Goal: Information Seeking & Learning: Find specific fact

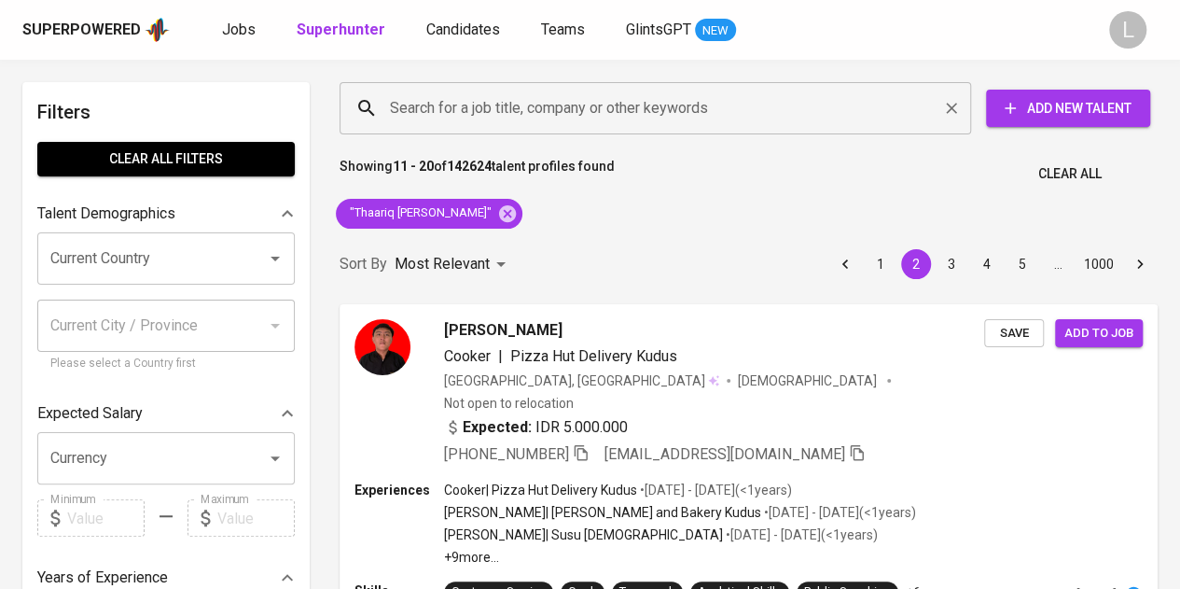
click at [587, 127] on div "Search for a job title, company or other keywords Search for a job title, compa…" at bounding box center [745, 108] width 818 height 60
click at [589, 118] on input "Search for a job title, company or other keywords" at bounding box center [659, 107] width 549 height 35
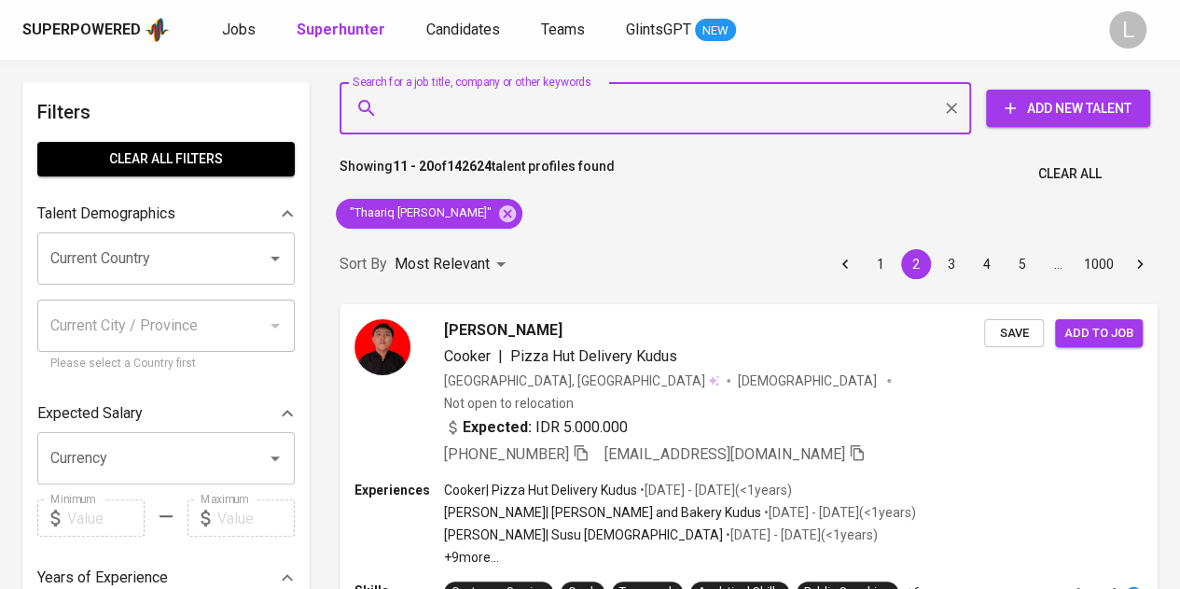
paste input "[EMAIL_ADDRESS][DOMAIN_NAME]"
type input "[EMAIL_ADDRESS][DOMAIN_NAME]"
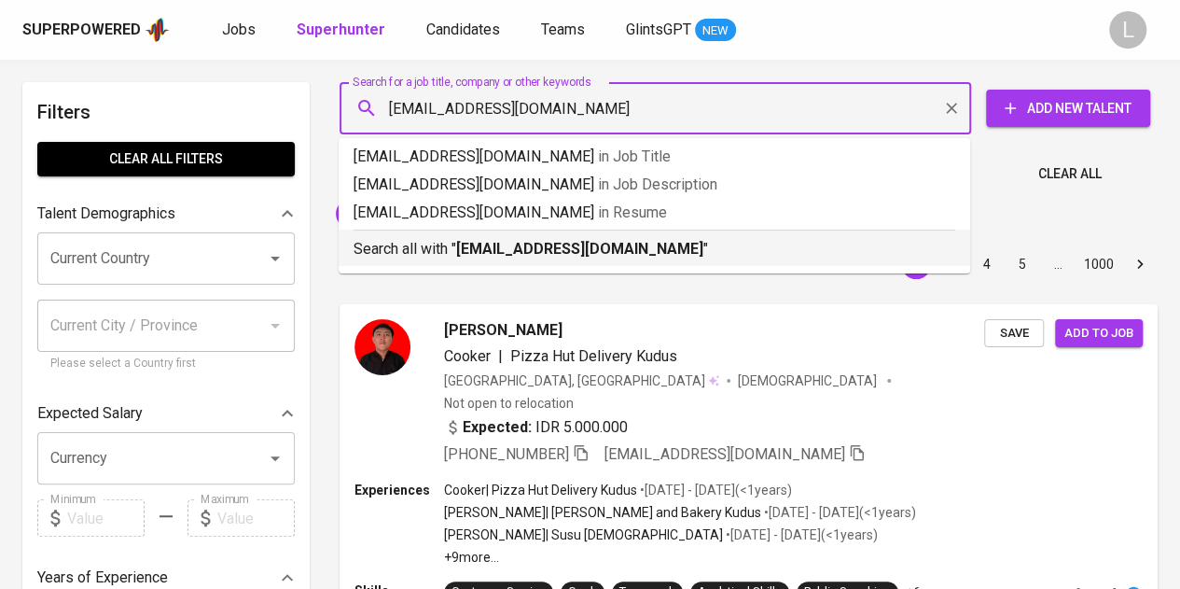
click at [605, 243] on b "[EMAIL_ADDRESS][DOMAIN_NAME]" at bounding box center [579, 249] width 247 height 18
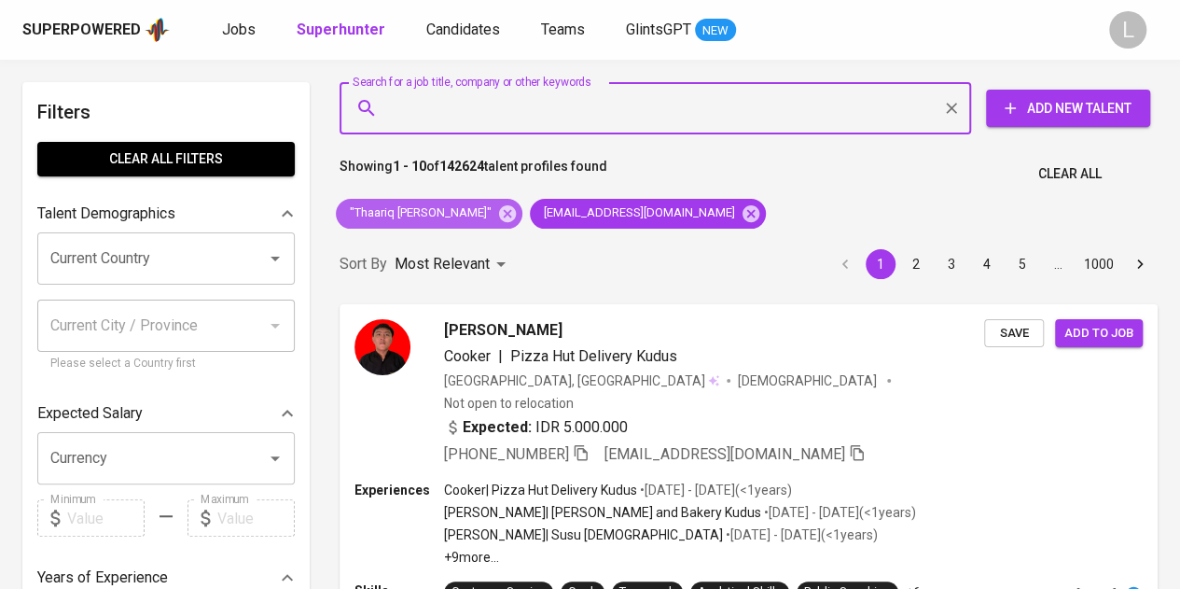
click at [497, 204] on icon at bounding box center [507, 213] width 21 height 21
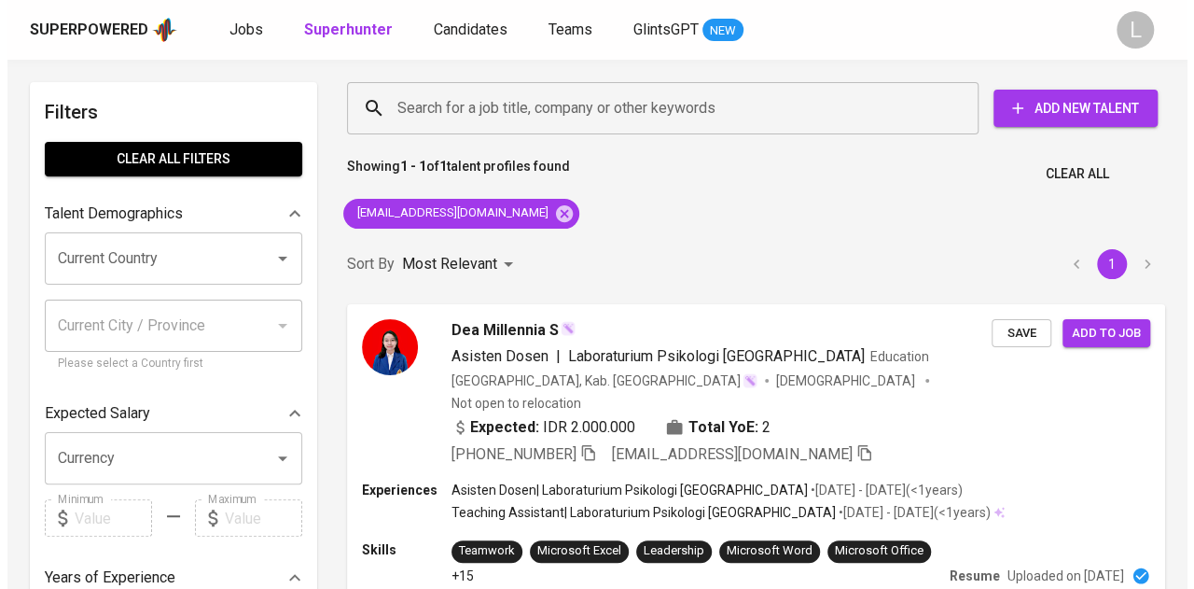
scroll to position [187, 0]
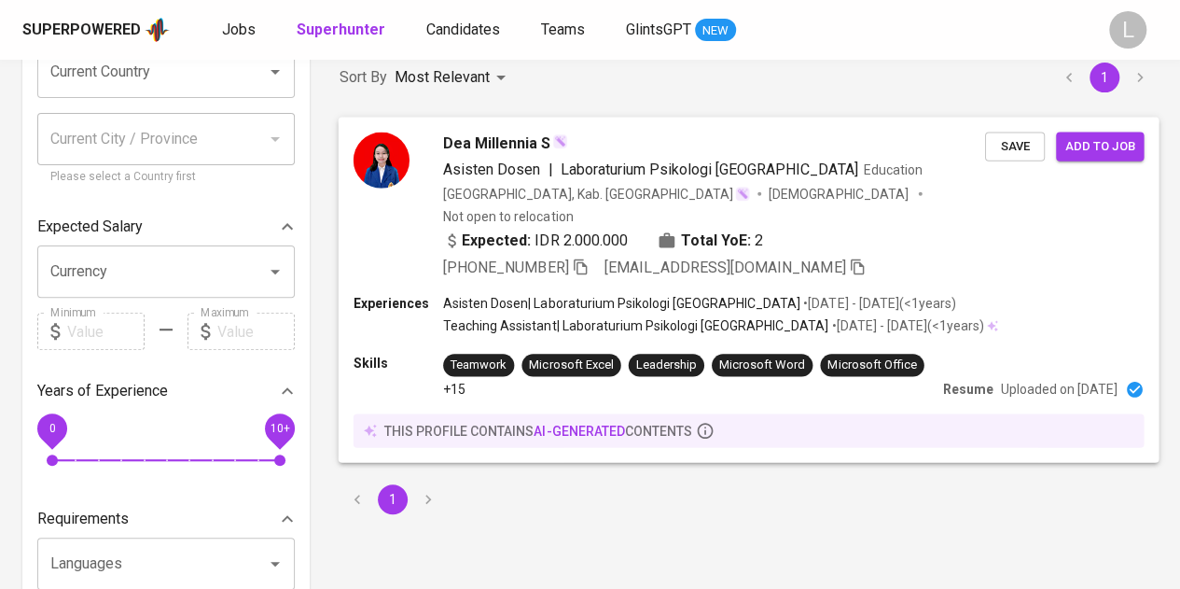
click at [485, 132] on span "Dea Millennia S" at bounding box center [496, 143] width 107 height 22
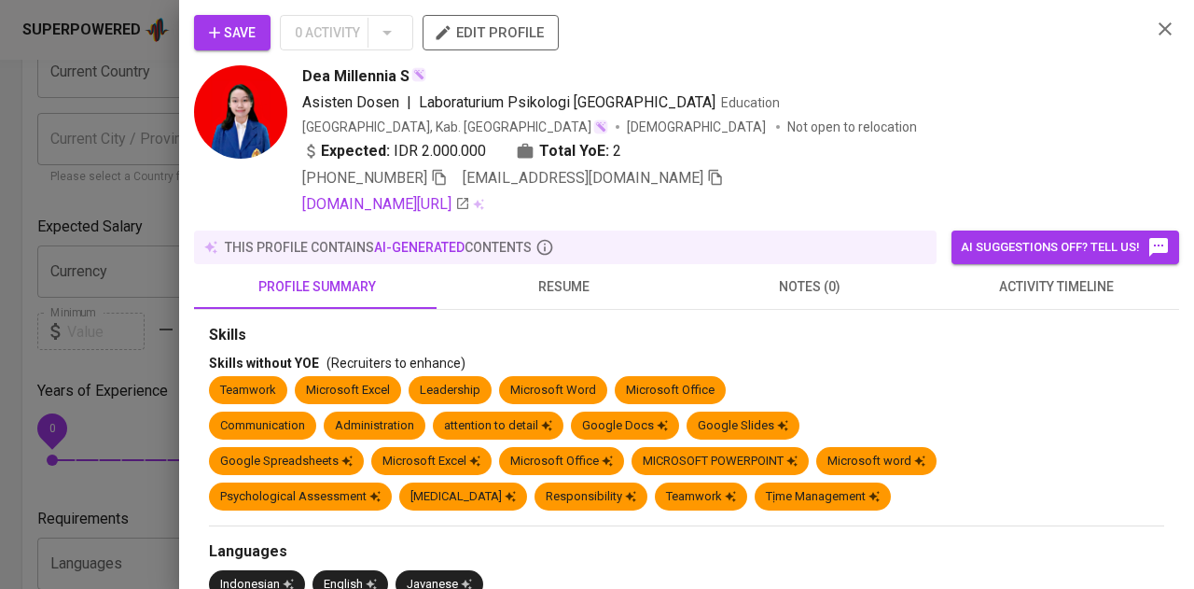
click at [573, 287] on span "resume" at bounding box center [564, 286] width 224 height 23
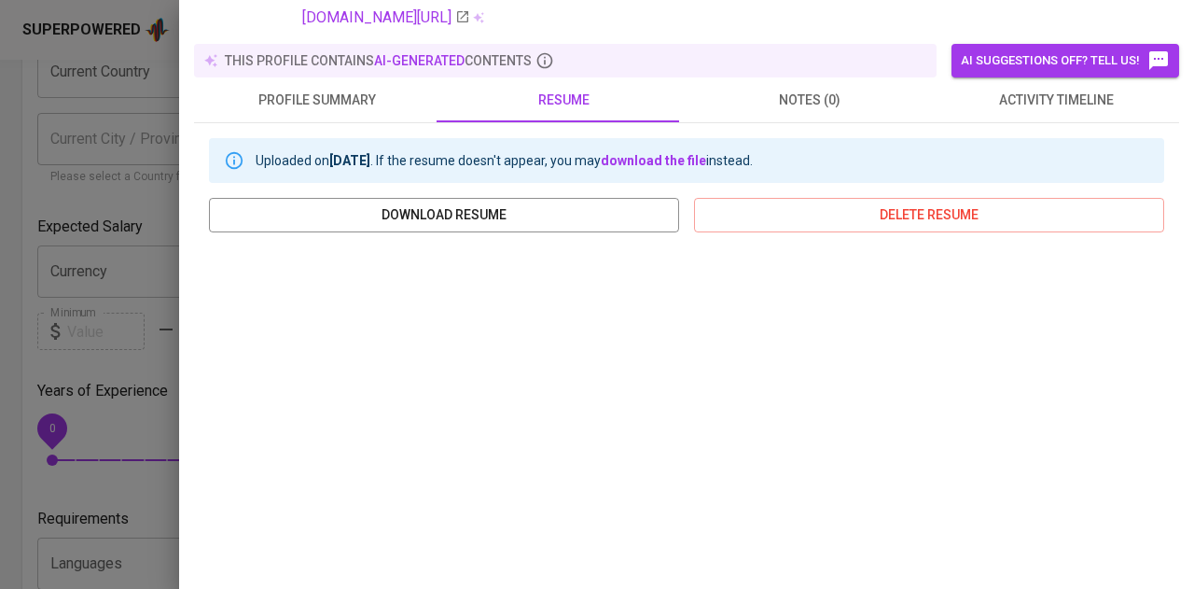
scroll to position [93, 0]
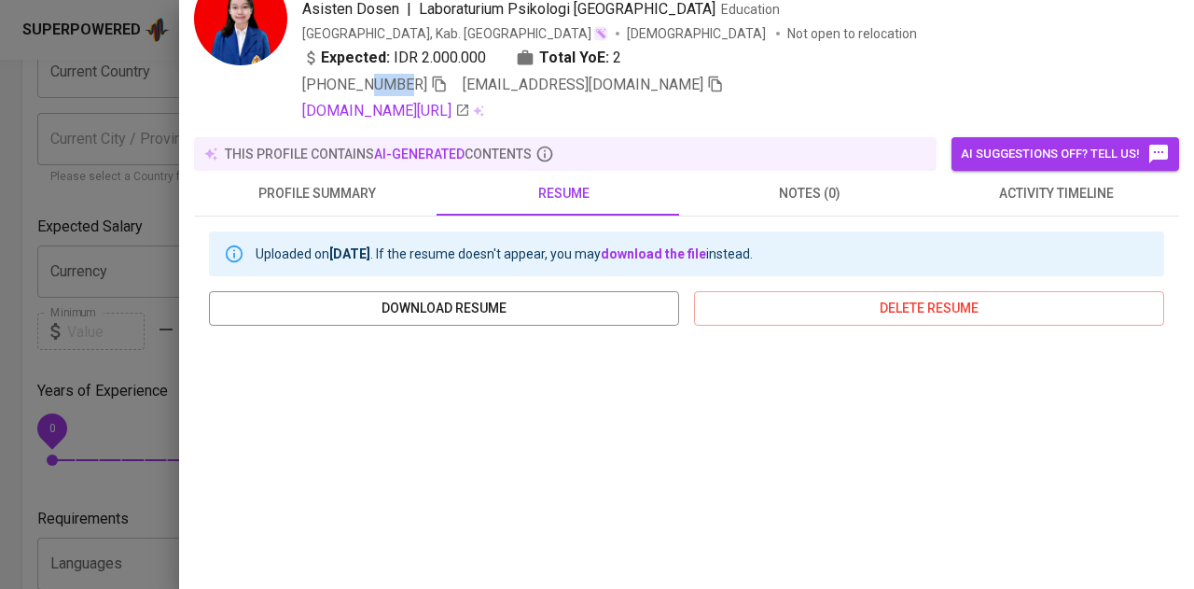
drag, startPoint x: 362, startPoint y: 83, endPoint x: 394, endPoint y: 83, distance: 31.7
click at [394, 83] on span "[PHONE_NUMBER]" at bounding box center [364, 85] width 125 height 18
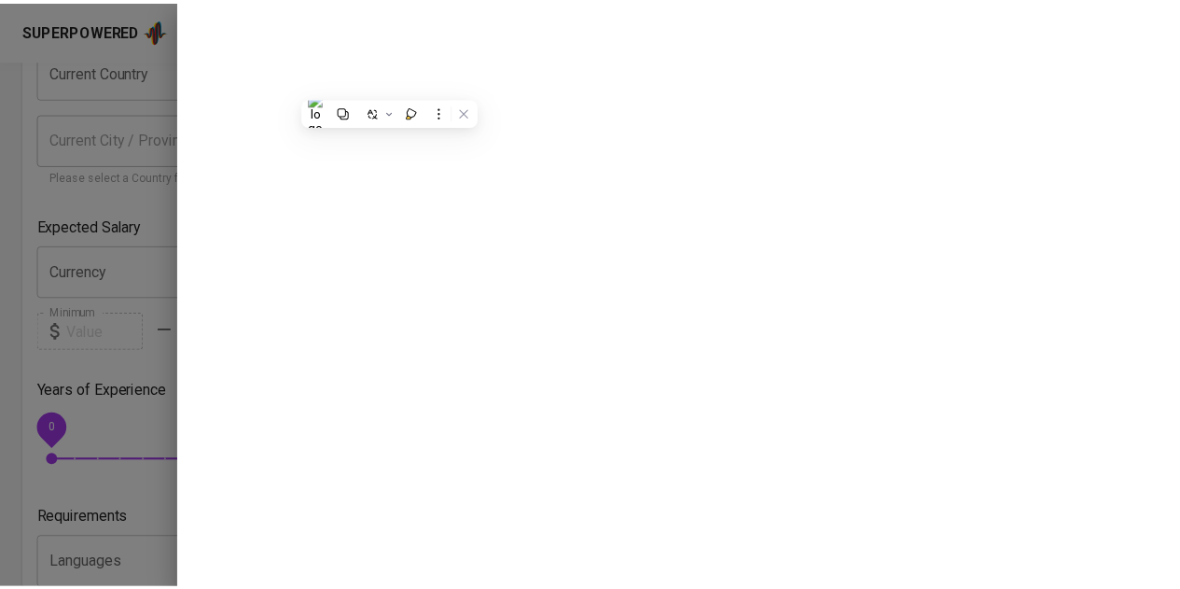
scroll to position [0, 0]
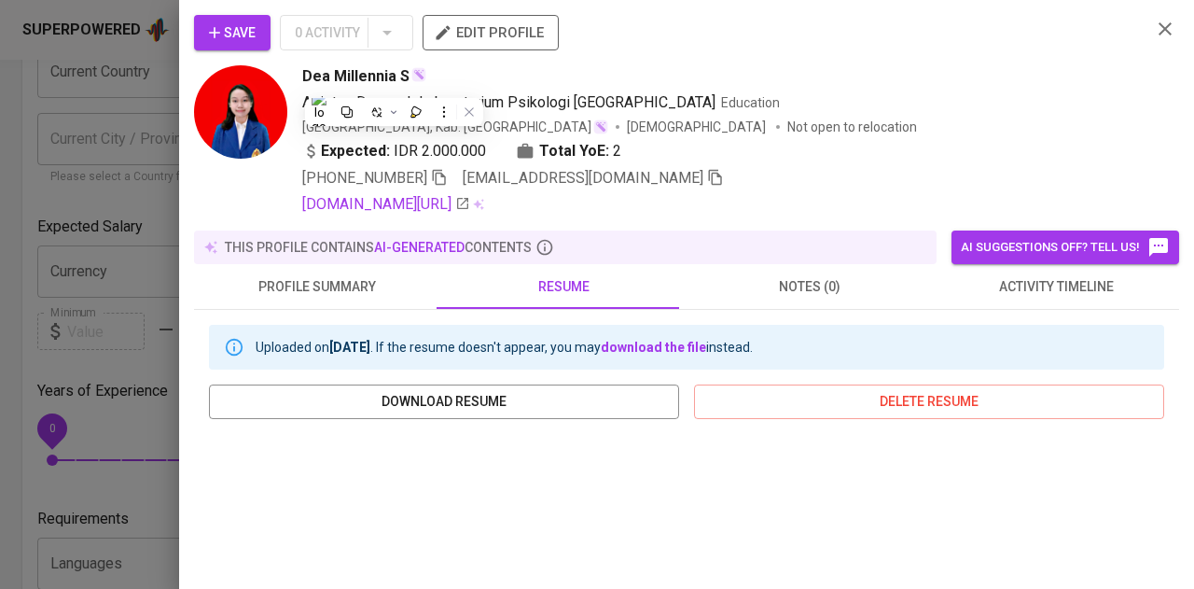
drag, startPoint x: 93, startPoint y: 178, endPoint x: 263, endPoint y: 154, distance: 171.5
click at [94, 178] on div at bounding box center [597, 294] width 1194 height 589
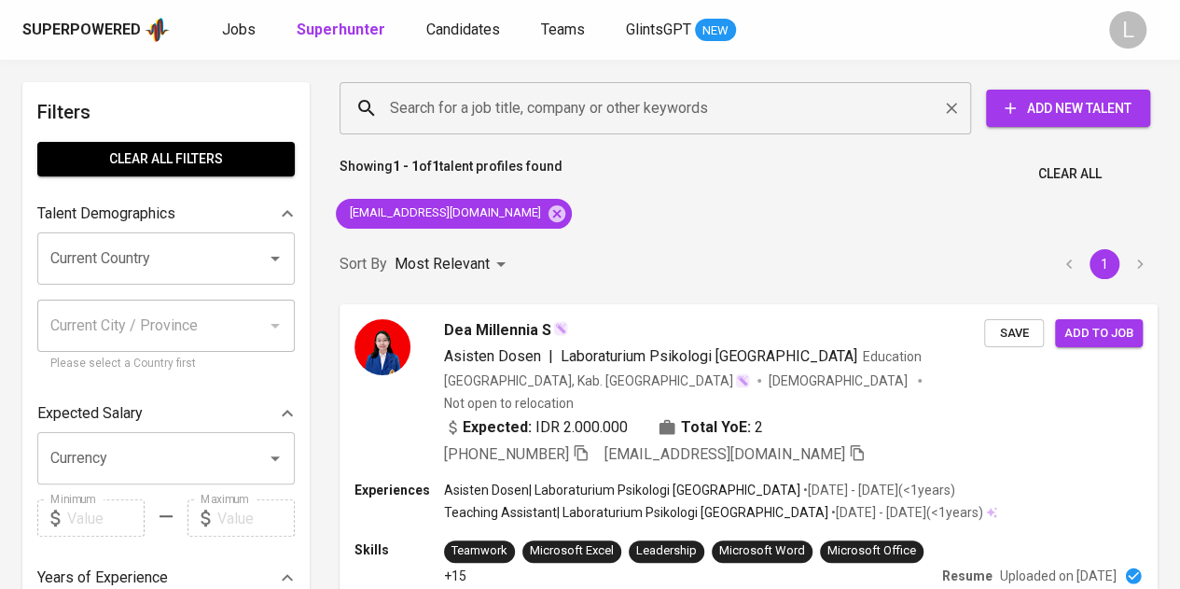
click at [637, 100] on input "Search for a job title, company or other keywords" at bounding box center [659, 107] width 549 height 35
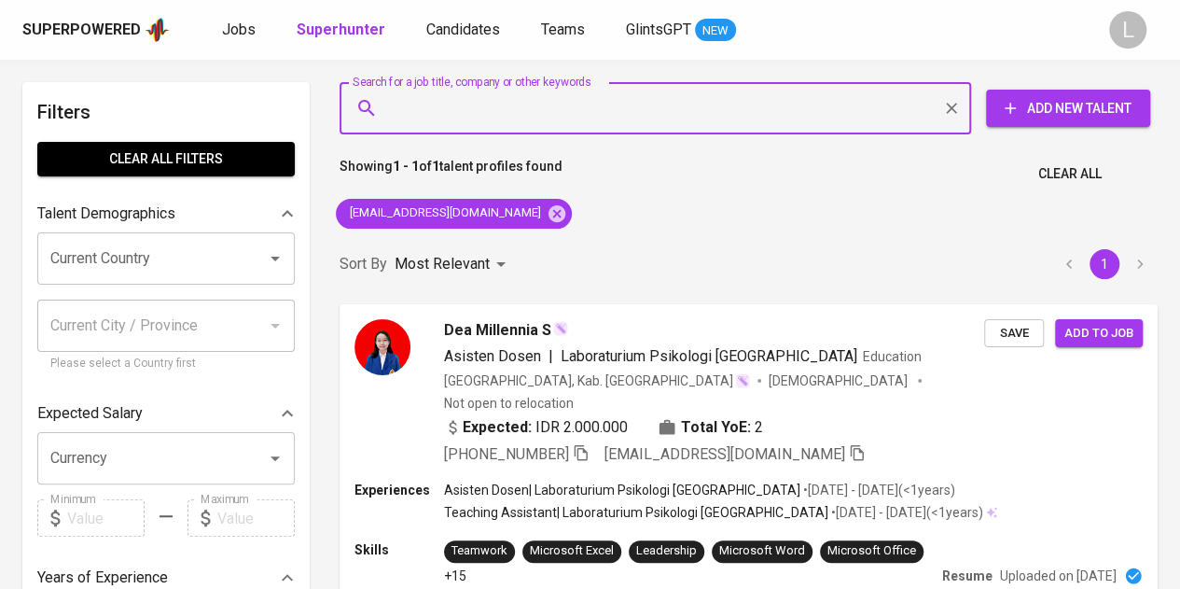
paste input "[EMAIL_ADDRESS][DOMAIN_NAME]"
type input "[EMAIL_ADDRESS][DOMAIN_NAME]"
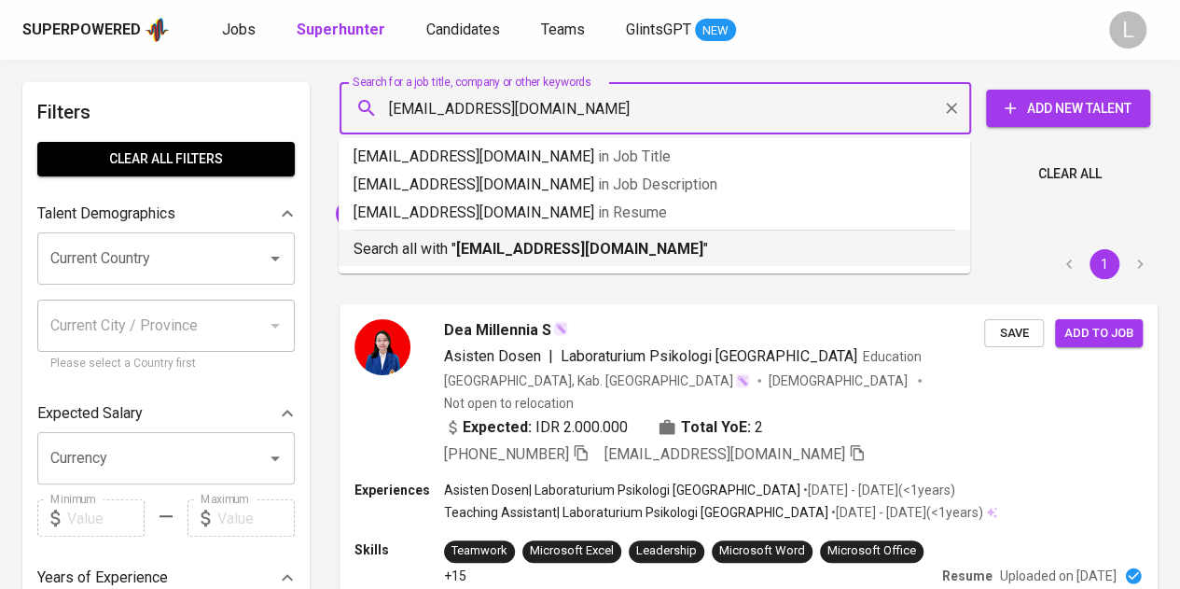
click at [610, 237] on div "Search all with " [EMAIL_ADDRESS][DOMAIN_NAME] "" at bounding box center [655, 244] width 602 height 31
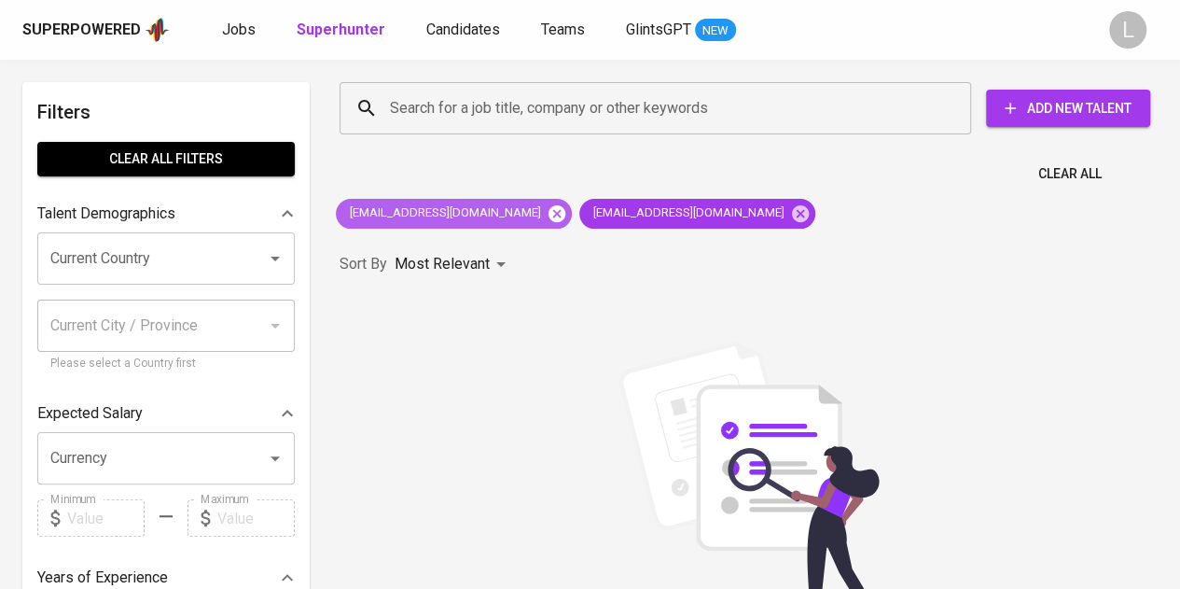
click at [549, 214] on icon at bounding box center [557, 212] width 17 height 17
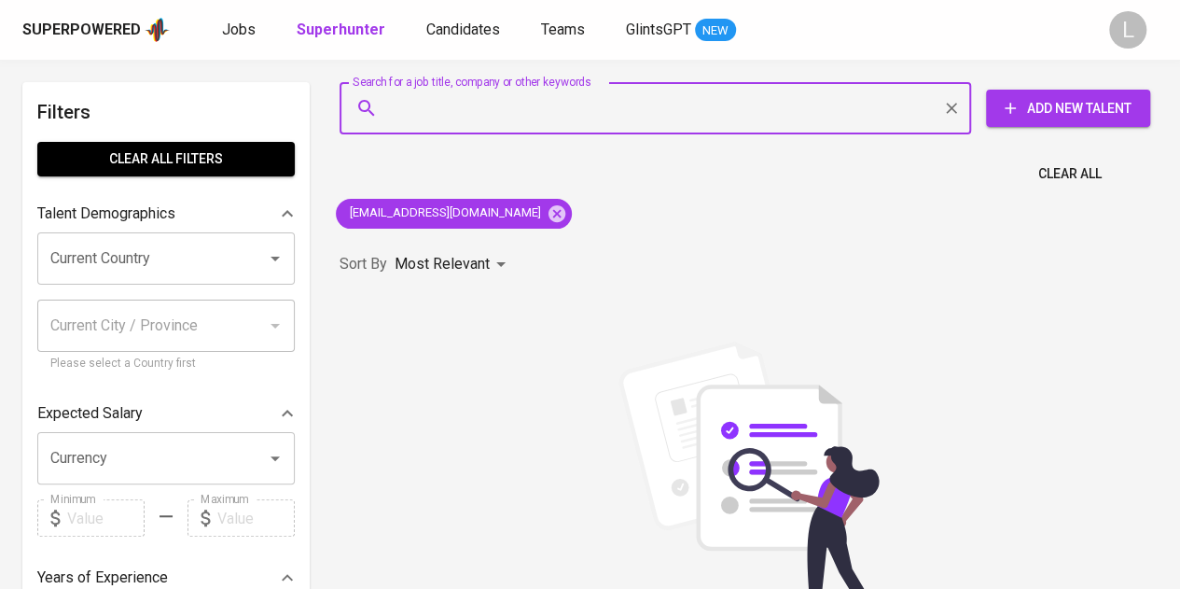
click at [549, 118] on input "Search for a job title, company or other keywords" at bounding box center [659, 107] width 549 height 35
paste input "[EMAIL_ADDRESS][DOMAIN_NAME]"
type input "[EMAIL_ADDRESS][DOMAIN_NAME]"
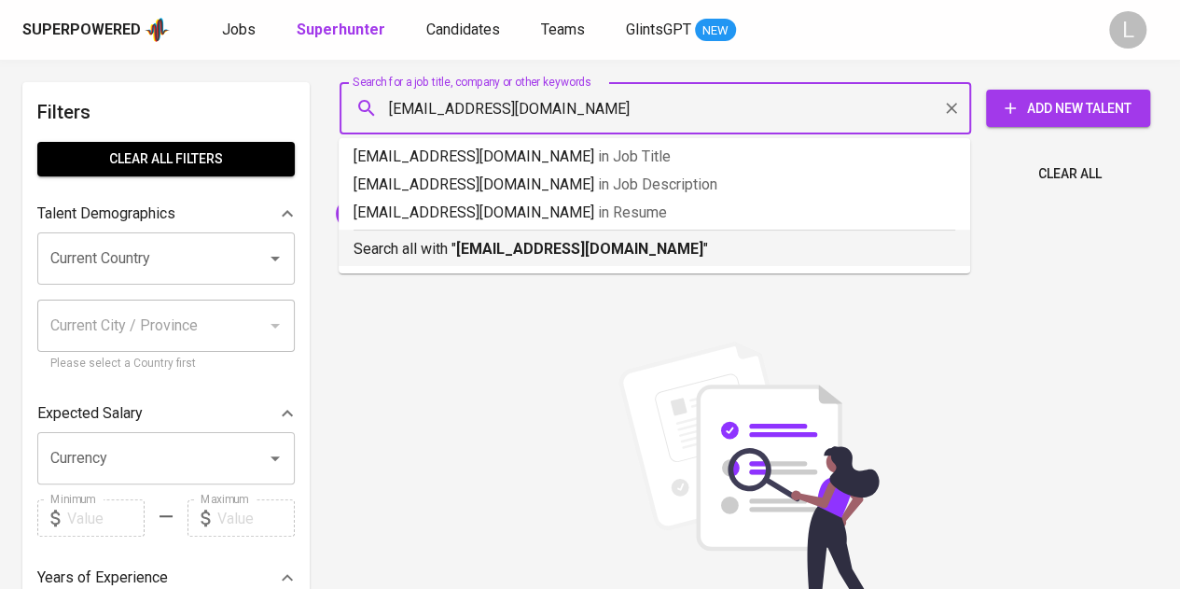
click at [554, 238] on p "Search all with " [EMAIL_ADDRESS][DOMAIN_NAME] "" at bounding box center [655, 249] width 602 height 22
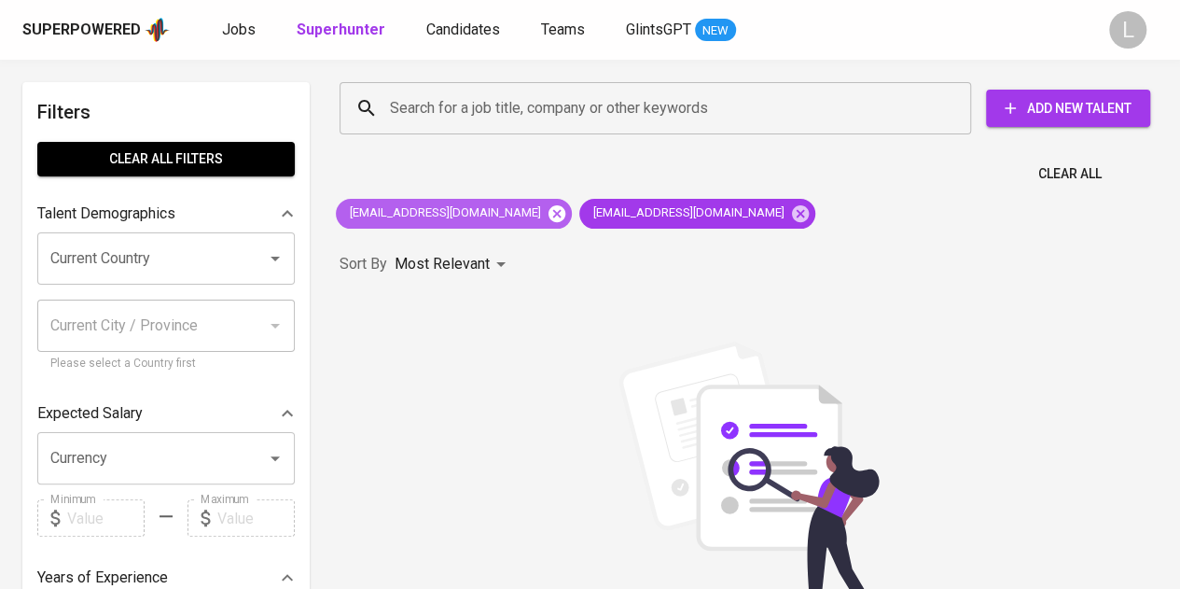
click at [549, 218] on icon at bounding box center [557, 212] width 17 height 17
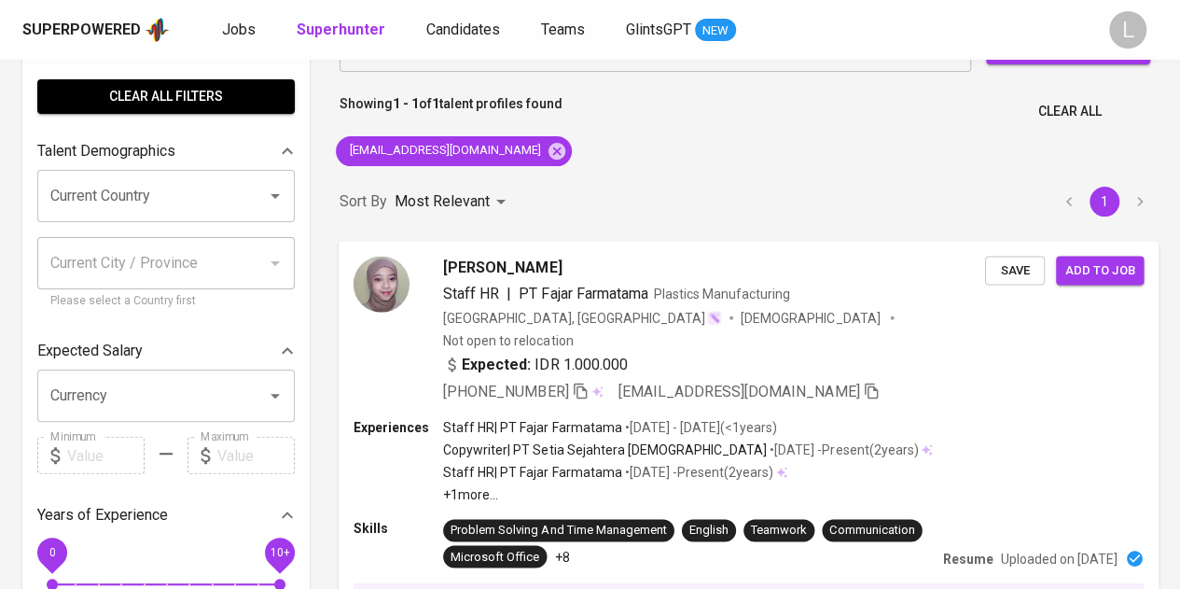
scroll to position [187, 0]
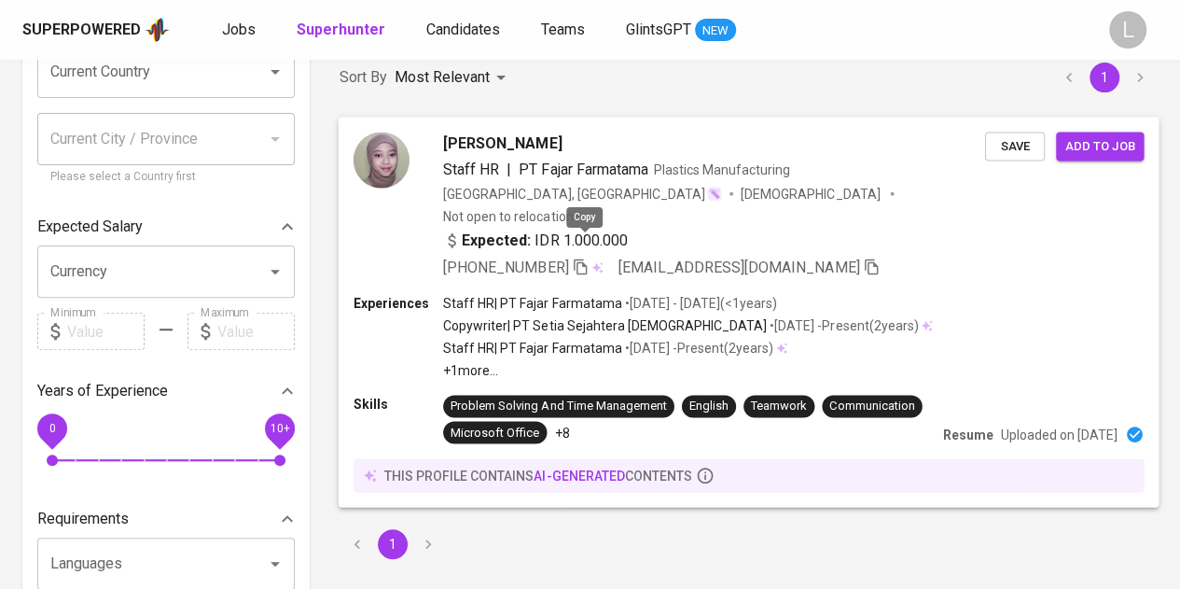
click at [582, 258] on icon "button" at bounding box center [580, 266] width 13 height 16
